Goal: Task Accomplishment & Management: Use online tool/utility

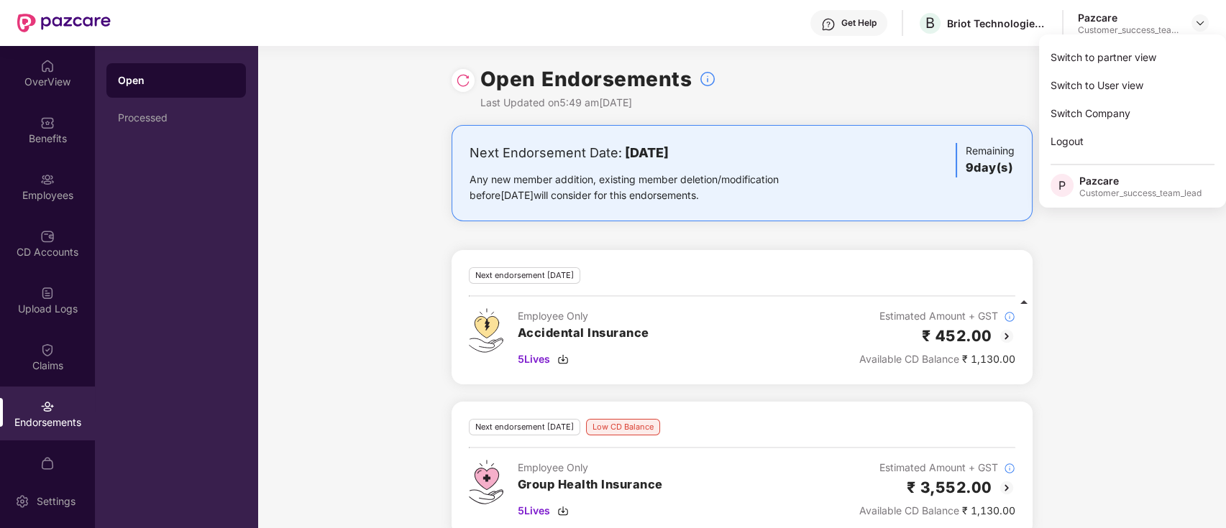
scroll to position [24, 0]
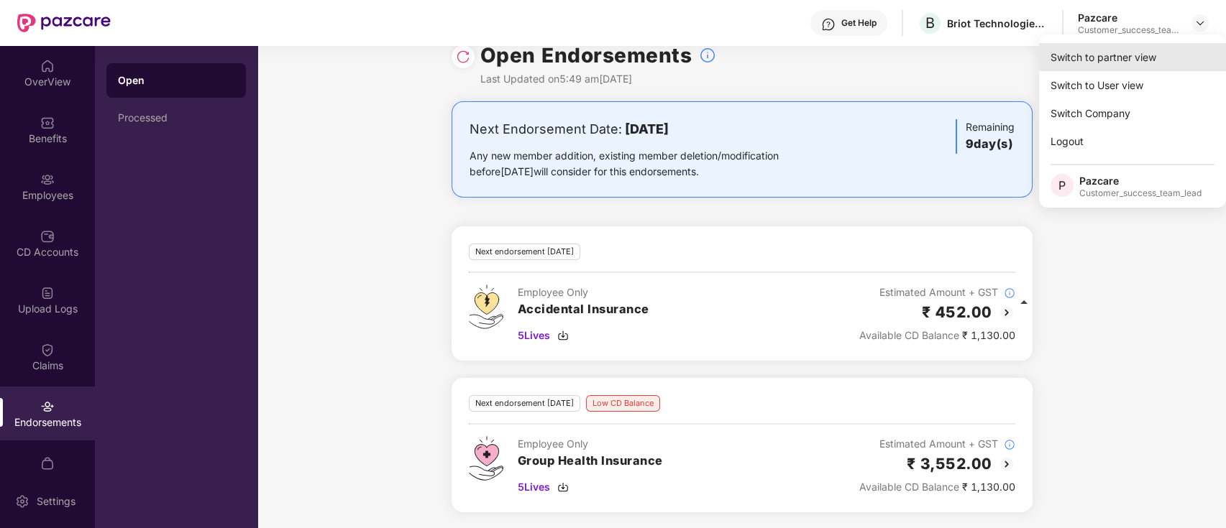
click at [1200, 57] on div "Switch to partner view" at bounding box center [1132, 57] width 187 height 28
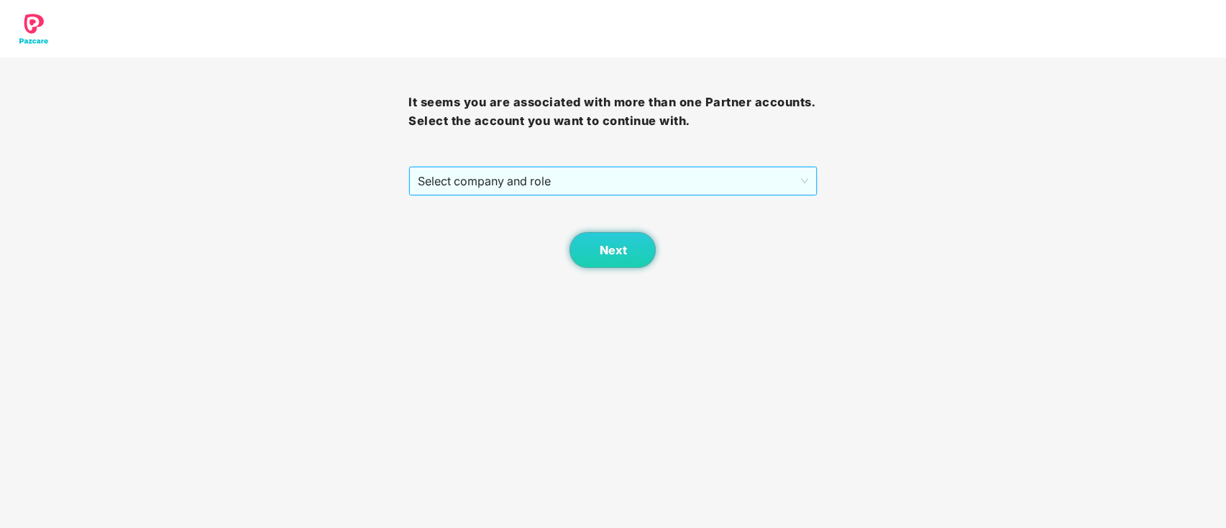
click at [766, 177] on span "Select company and role" at bounding box center [613, 181] width 390 height 27
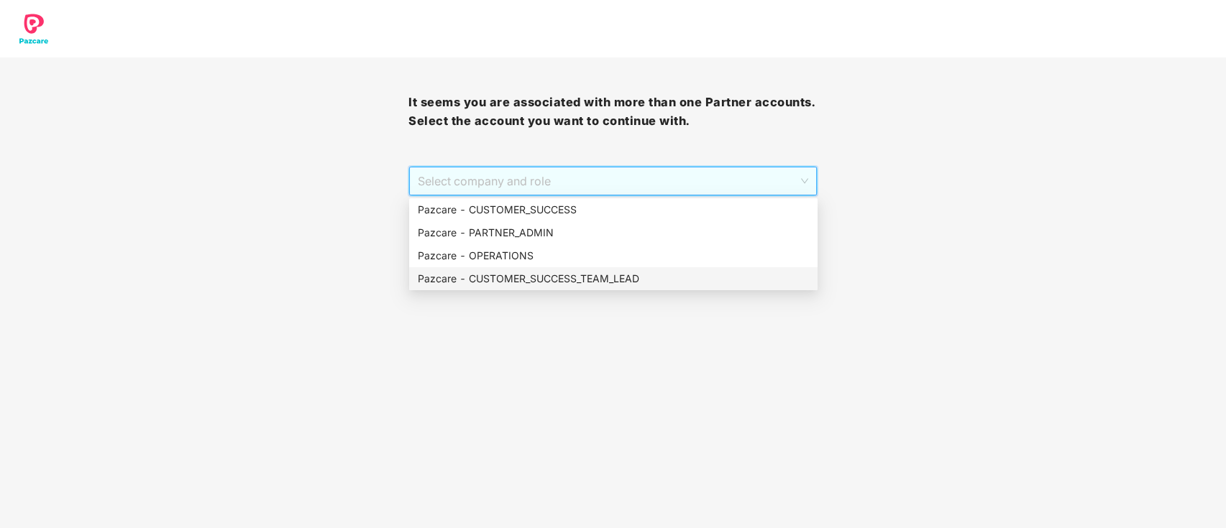
click at [557, 267] on div "Pazcare - CUSTOMER_SUCCESS_TEAM_LEAD" at bounding box center [613, 278] width 408 height 23
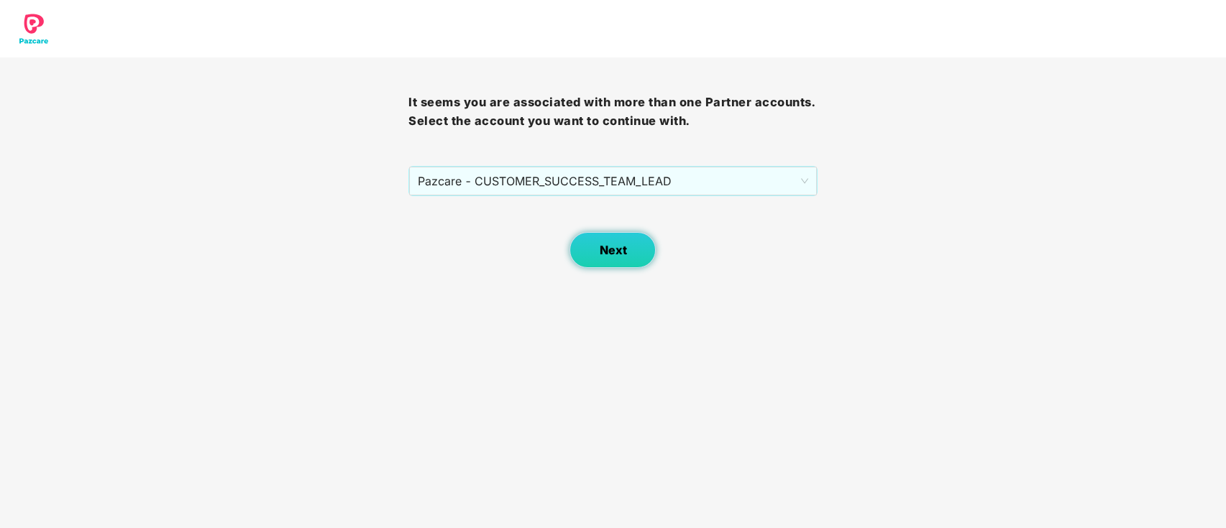
click at [596, 256] on button "Next" at bounding box center [612, 250] width 86 height 36
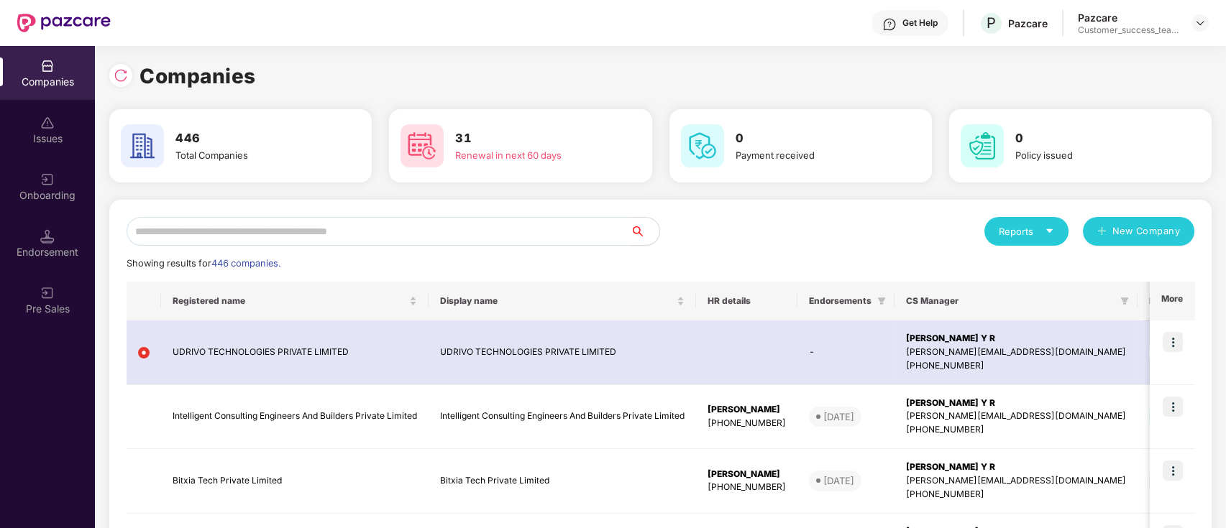
click at [378, 231] on input "text" at bounding box center [379, 231] width 504 height 29
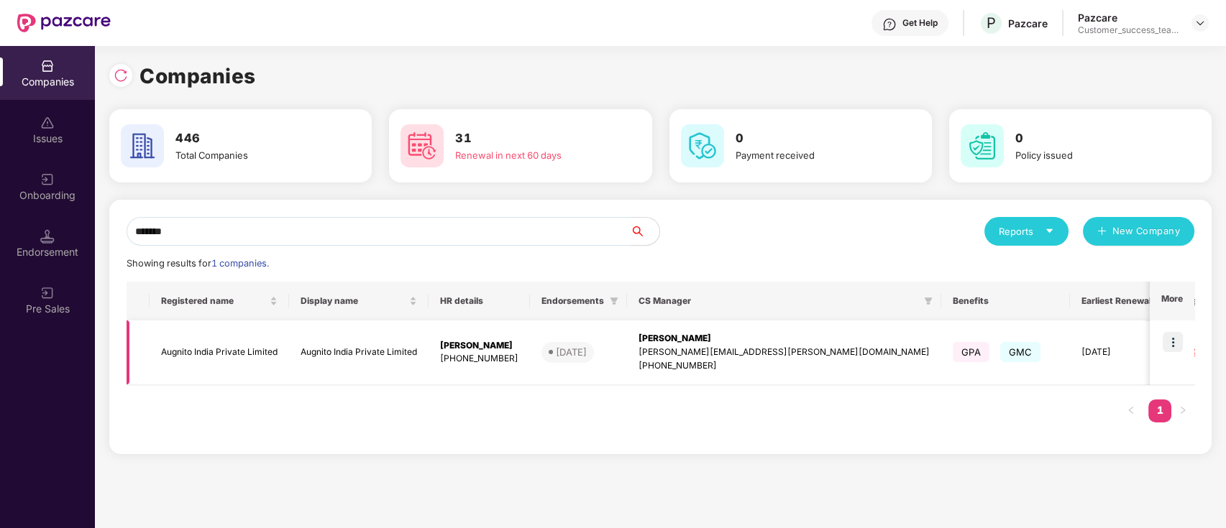
type input "*******"
click at [1178, 346] on img at bounding box center [1172, 342] width 20 height 20
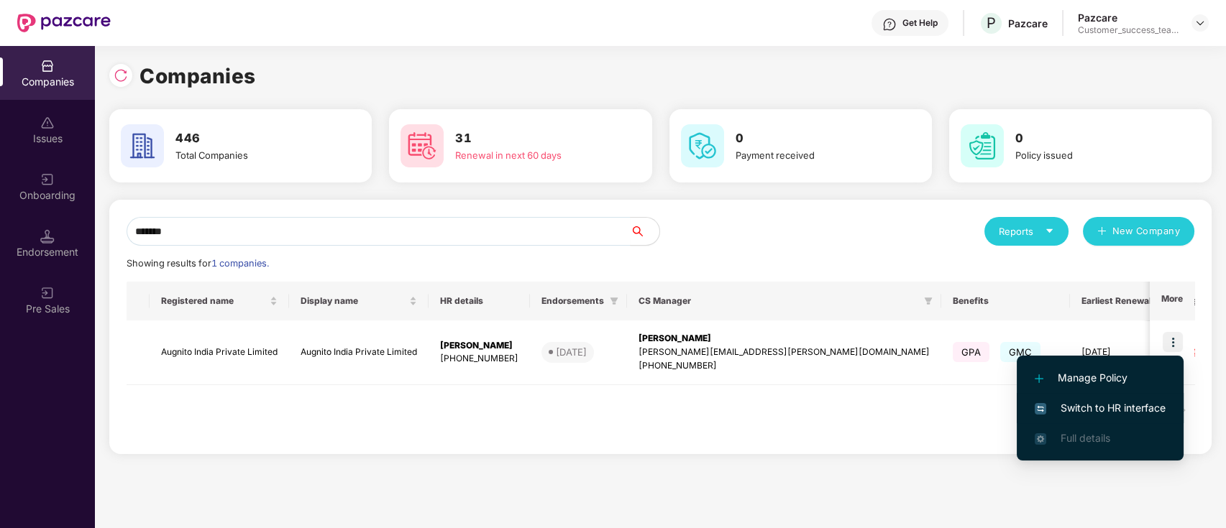
click at [1155, 405] on span "Switch to HR interface" at bounding box center [1100, 408] width 131 height 16
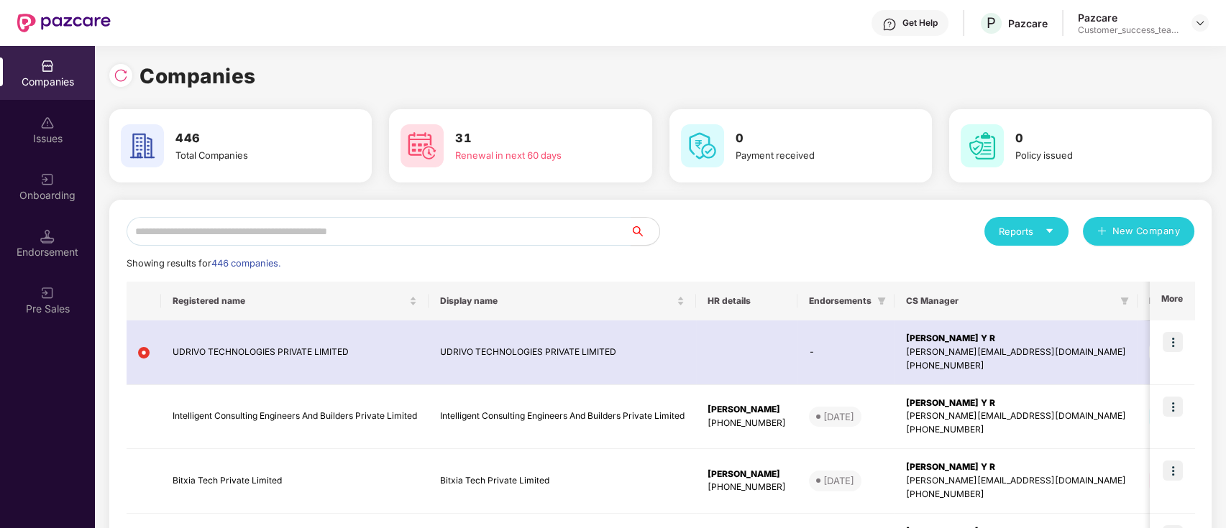
click at [316, 217] on input "text" at bounding box center [379, 231] width 504 height 29
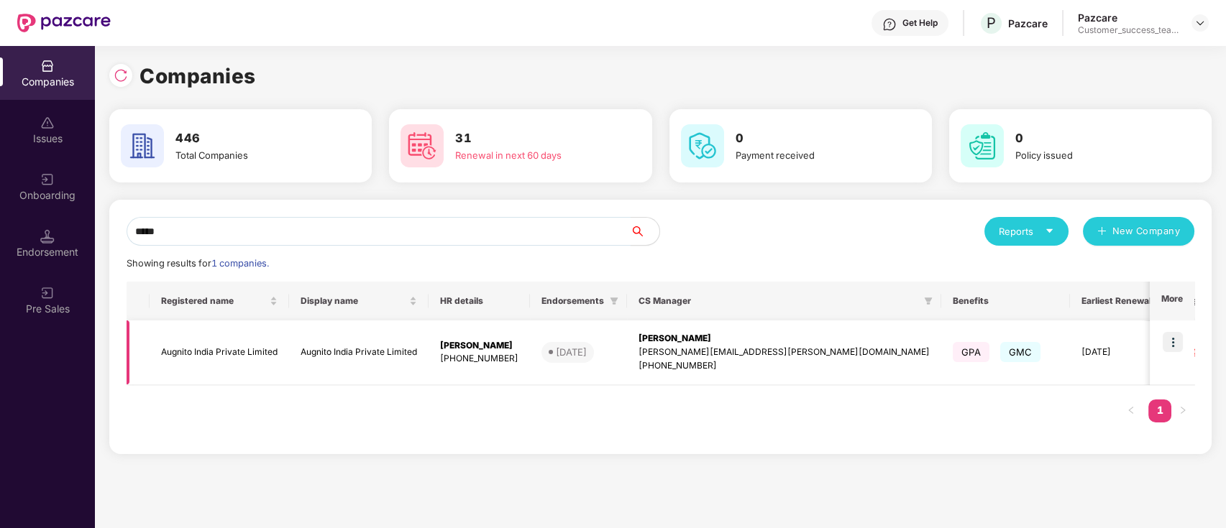
type input "*****"
click at [1156, 381] on td at bounding box center [1172, 353] width 45 height 65
